Goal: Transaction & Acquisition: Purchase product/service

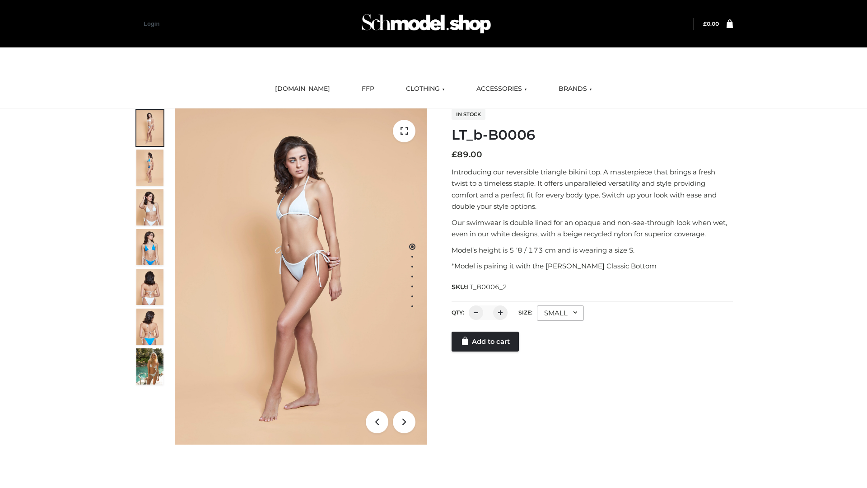
click at [486, 351] on link "Add to cart" at bounding box center [485, 341] width 67 height 20
